Goal: Download file/media

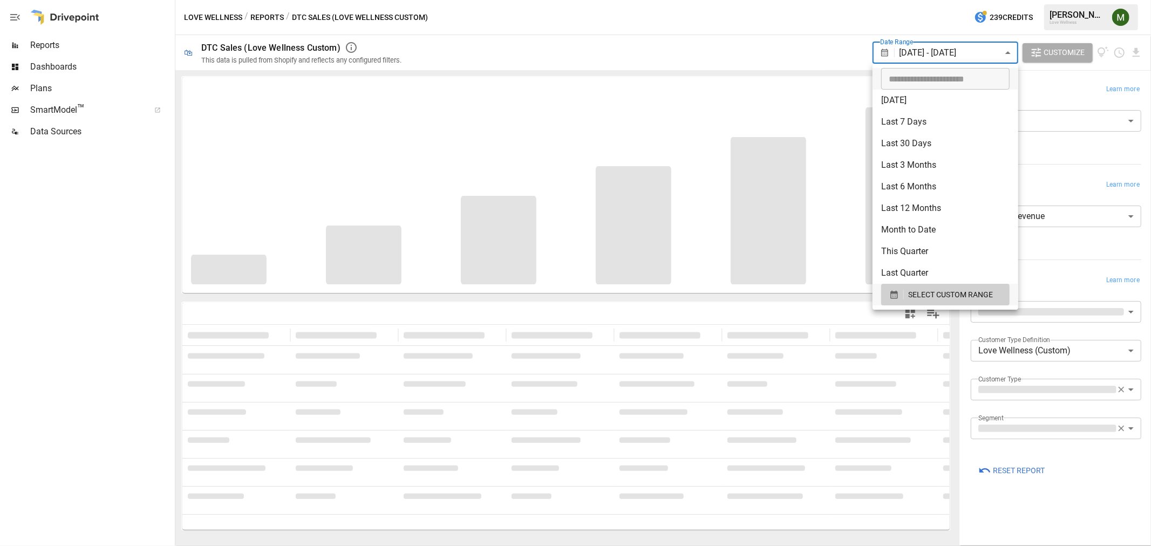
click at [1002, 0] on body "**********" at bounding box center [575, 0] width 1151 height 0
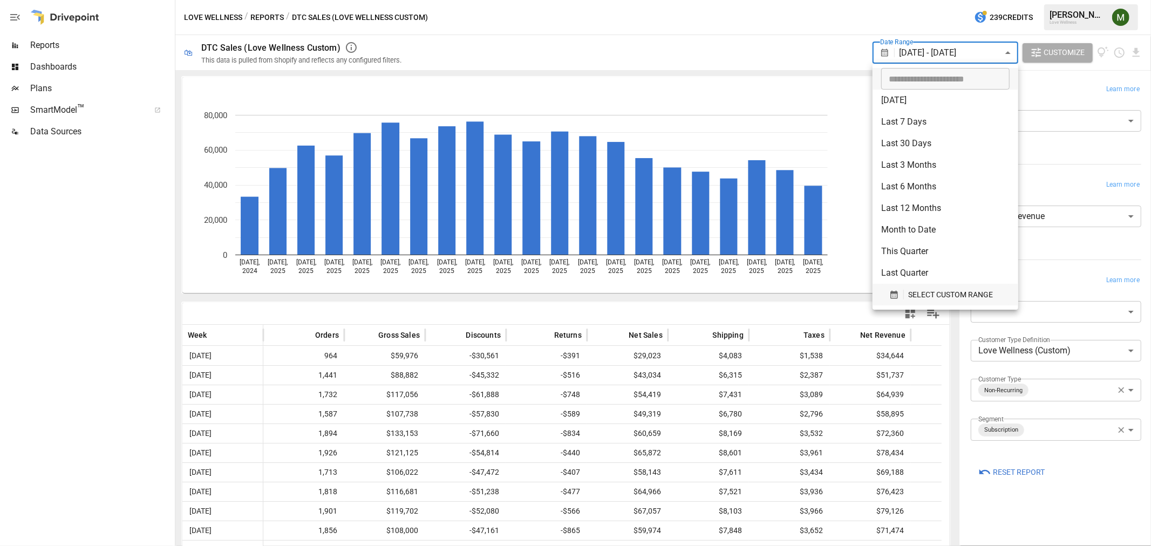
click at [887, 289] on button "SELECT CUSTOM RANGE" at bounding box center [946, 295] width 128 height 22
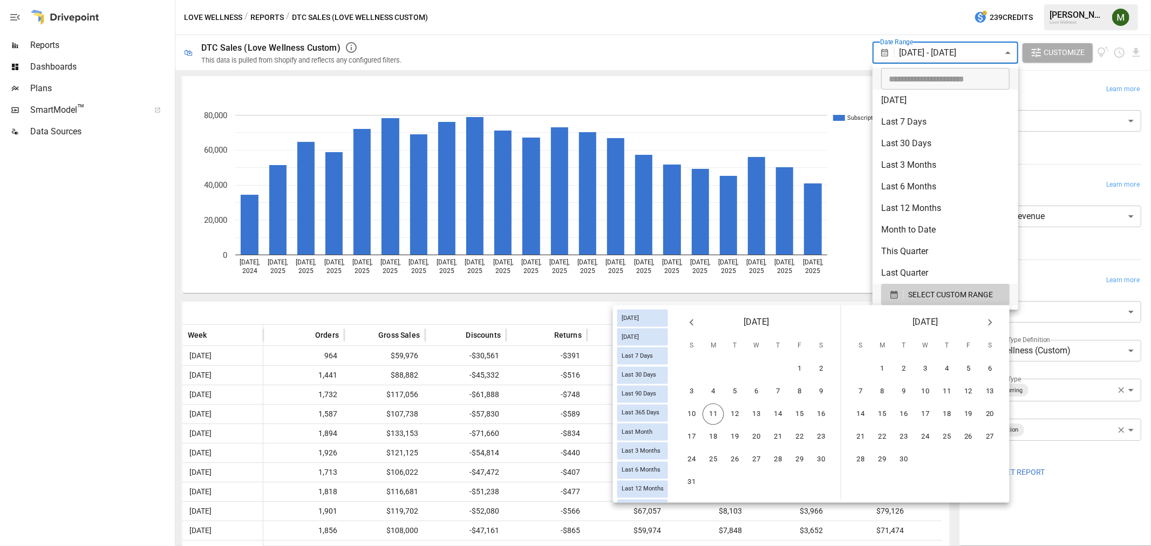
drag, startPoint x: 694, startPoint y: 325, endPoint x: 697, endPoint y: 344, distance: 19.2
click at [694, 328] on icon "Previous month" at bounding box center [692, 322] width 13 height 13
drag, startPoint x: 698, startPoint y: 456, endPoint x: 922, endPoint y: 424, distance: 226.3
click at [699, 456] on button "27" at bounding box center [692, 460] width 22 height 22
click at [986, 387] on button "9" at bounding box center [991, 392] width 22 height 22
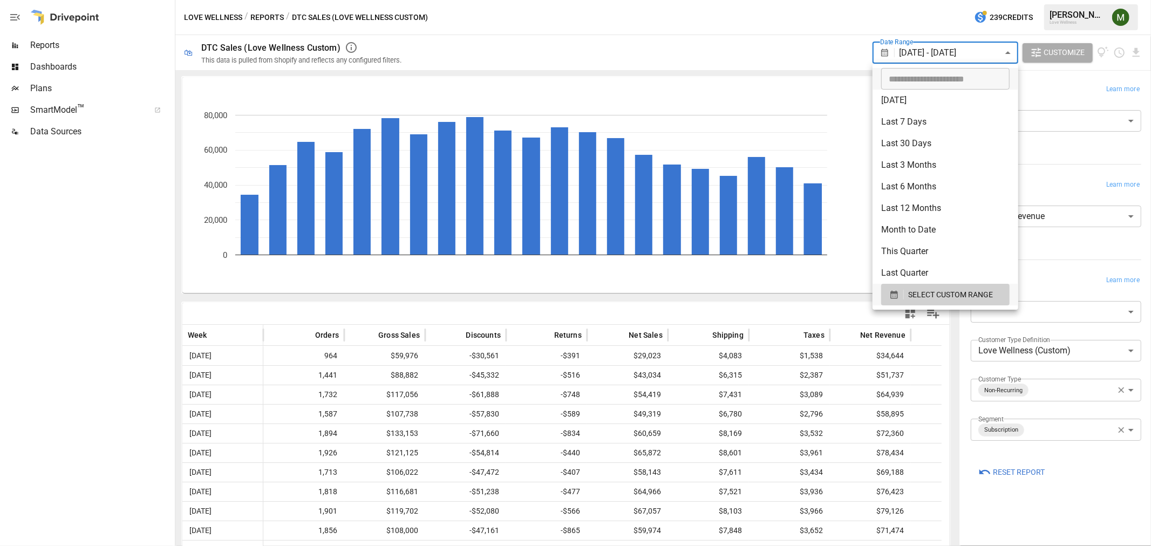
click at [830, 71] on div at bounding box center [575, 273] width 1151 height 546
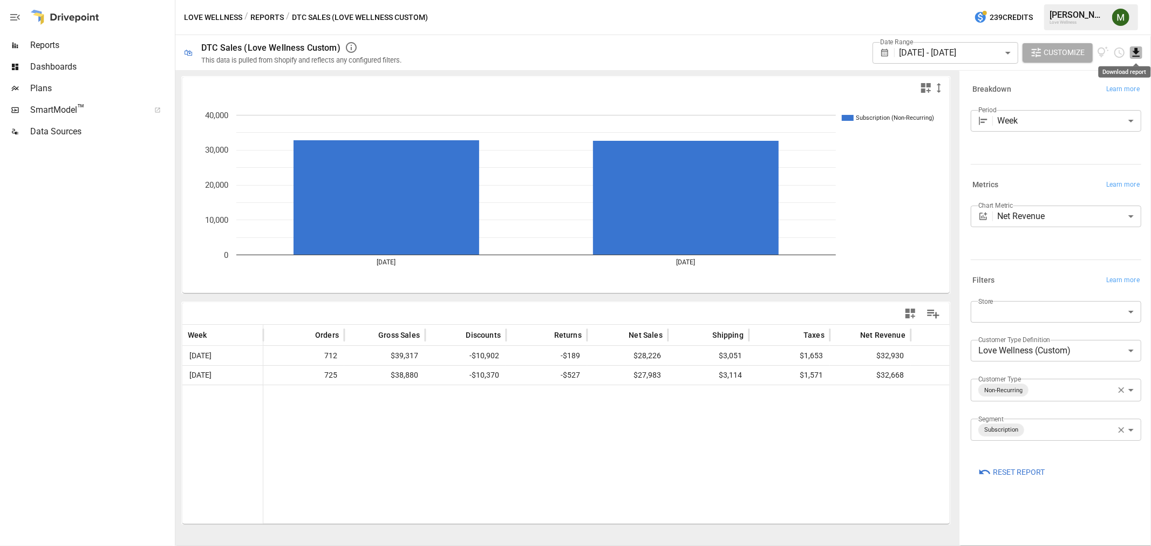
click at [1139, 53] on icon "Download report" at bounding box center [1136, 52] width 12 height 12
click at [1115, 101] on li "Download as CSV" at bounding box center [1100, 96] width 86 height 22
